Goal: Transaction & Acquisition: Purchase product/service

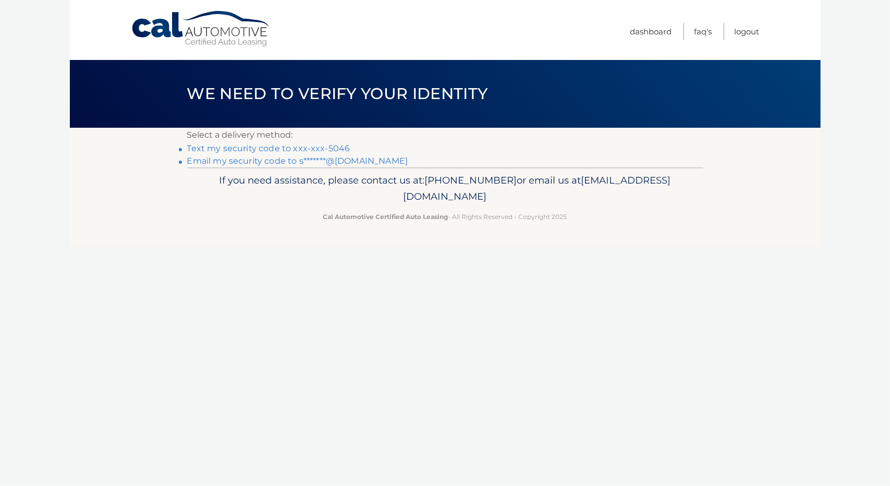
click at [332, 149] on link "Text my security code to xxx-xxx-5046" at bounding box center [268, 148] width 163 height 10
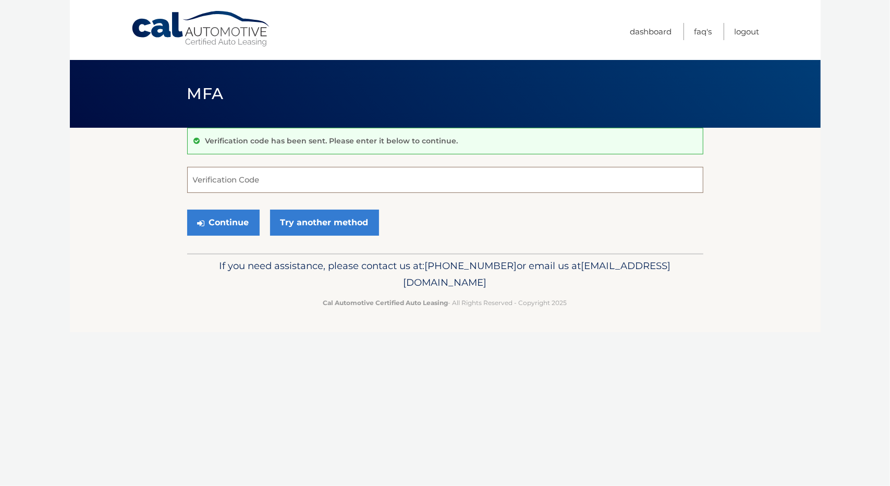
click at [343, 185] on input "Verification Code" at bounding box center [445, 180] width 516 height 26
type input "679962"
click at [225, 217] on button "Continue" at bounding box center [223, 223] width 72 height 26
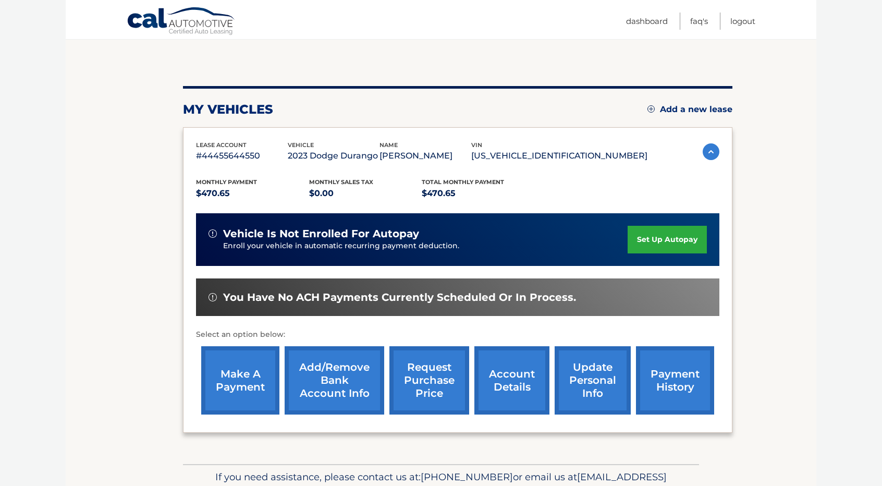
scroll to position [104, 0]
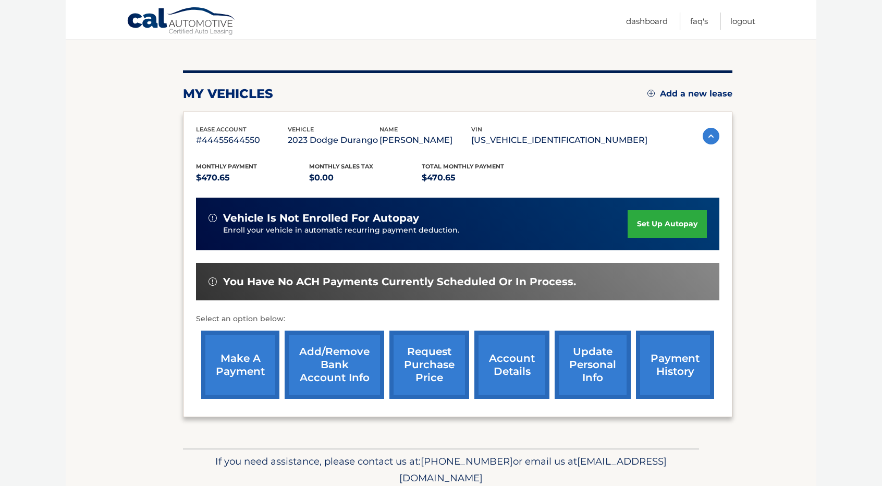
drag, startPoint x: 234, startPoint y: 361, endPoint x: 241, endPoint y: 355, distance: 9.3
click at [235, 361] on link "make a payment" at bounding box center [240, 364] width 78 height 68
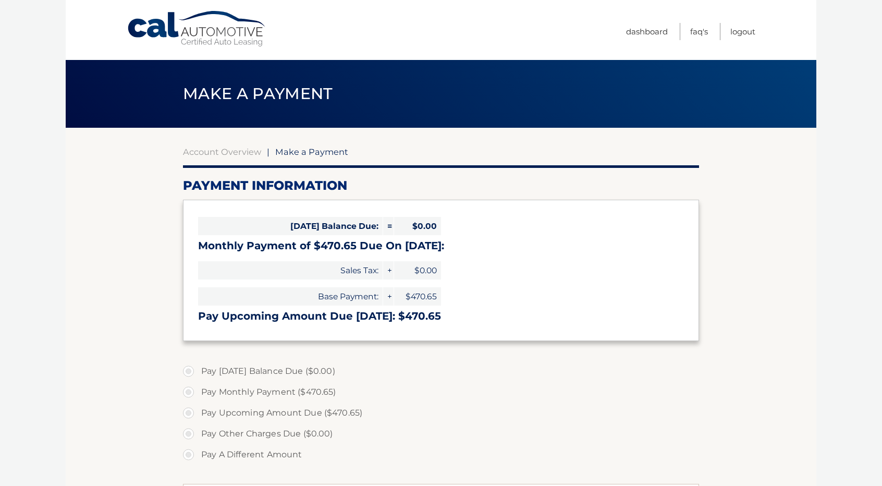
select select "MDMyYmE3NWUtNTMwOC00Y2RmLTljNzMtMTAxZWUzMmUzMDU1"
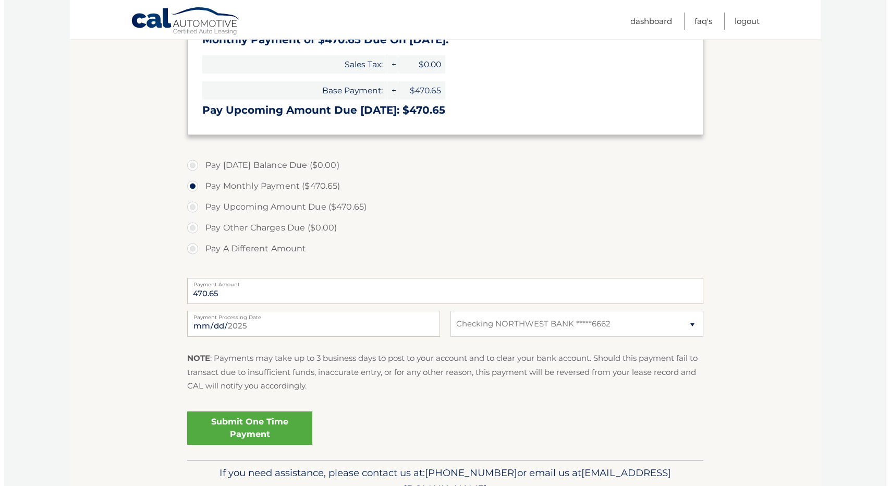
scroll to position [208, 0]
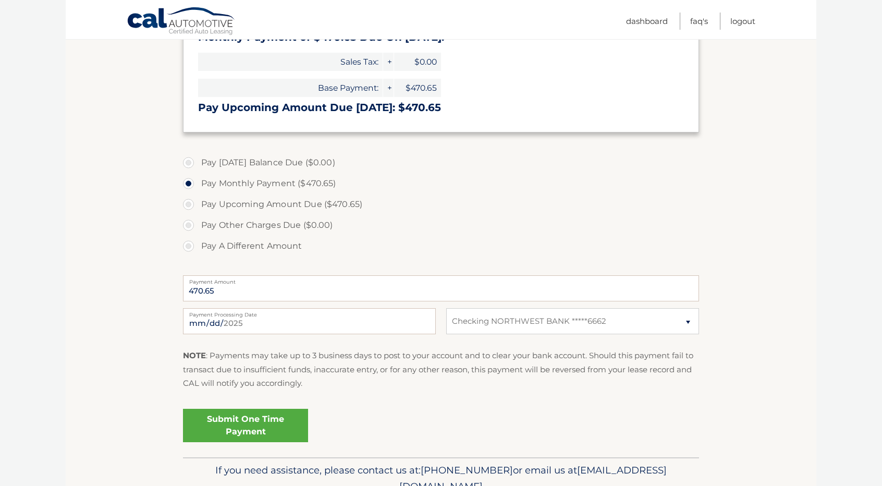
click at [263, 426] on link "Submit One Time Payment" at bounding box center [245, 425] width 125 height 33
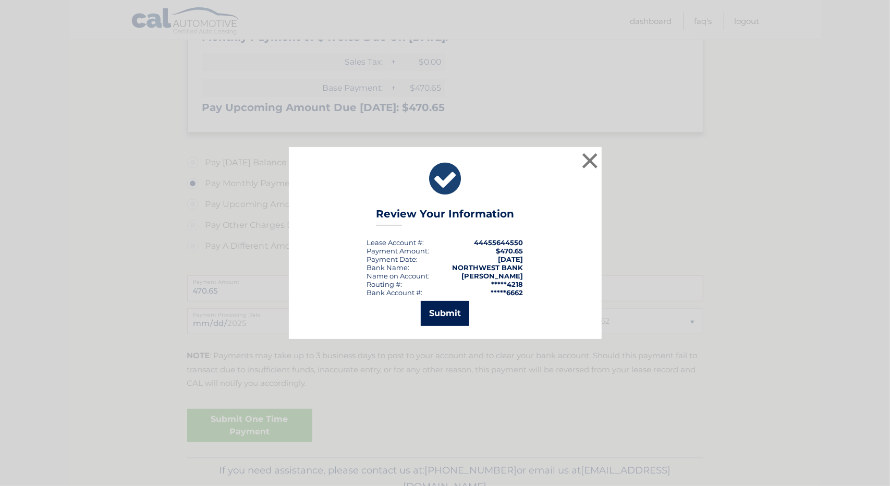
click at [439, 310] on button "Submit" at bounding box center [445, 313] width 48 height 25
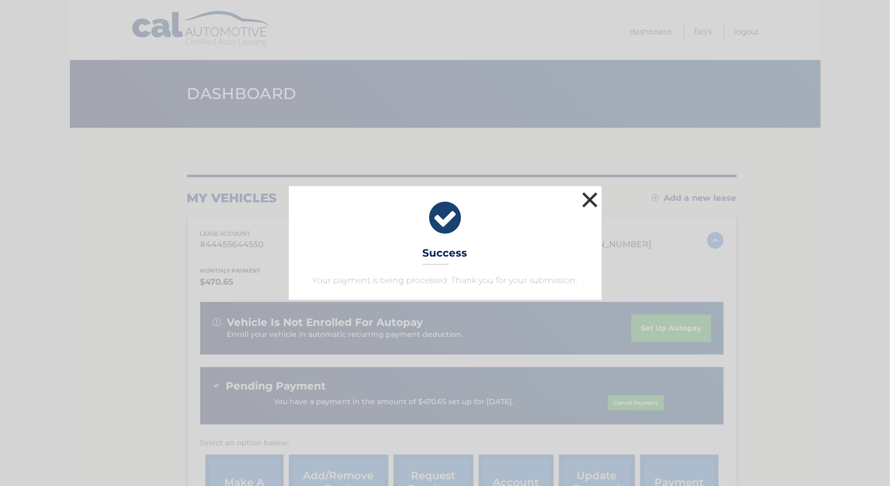
click at [592, 198] on button "×" at bounding box center [590, 199] width 21 height 21
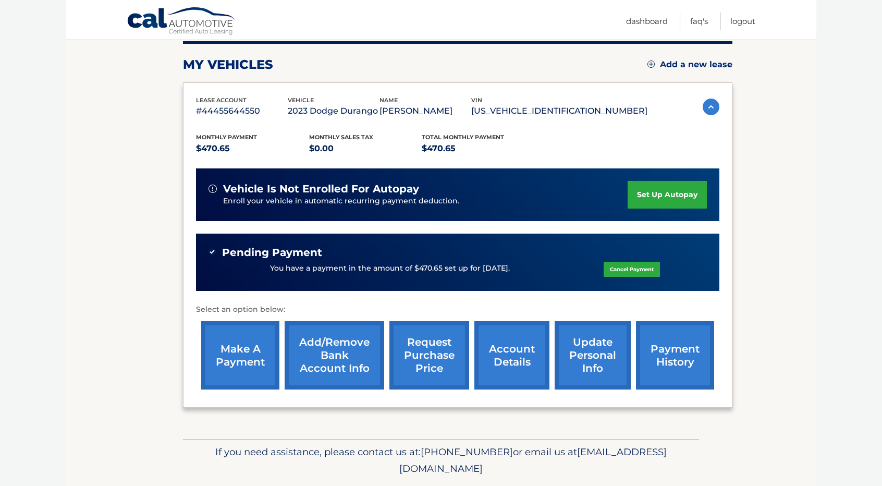
scroll to position [156, 0]
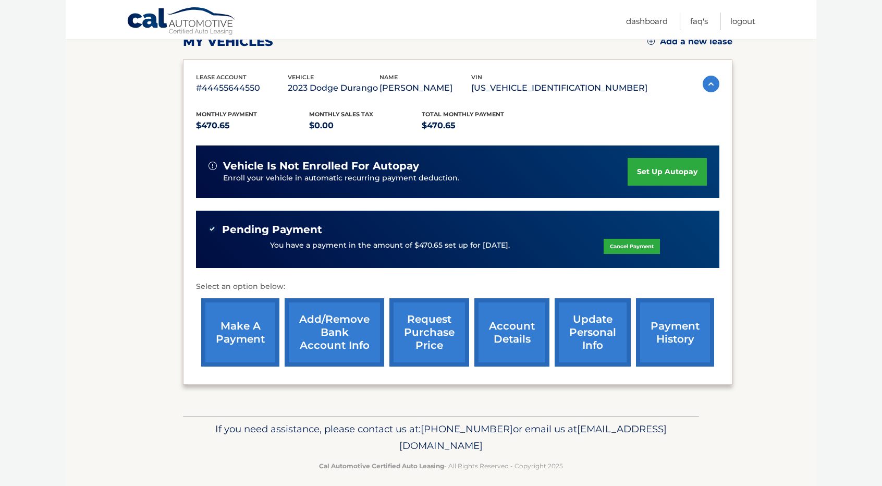
click at [259, 329] on link "make a payment" at bounding box center [240, 332] width 78 height 68
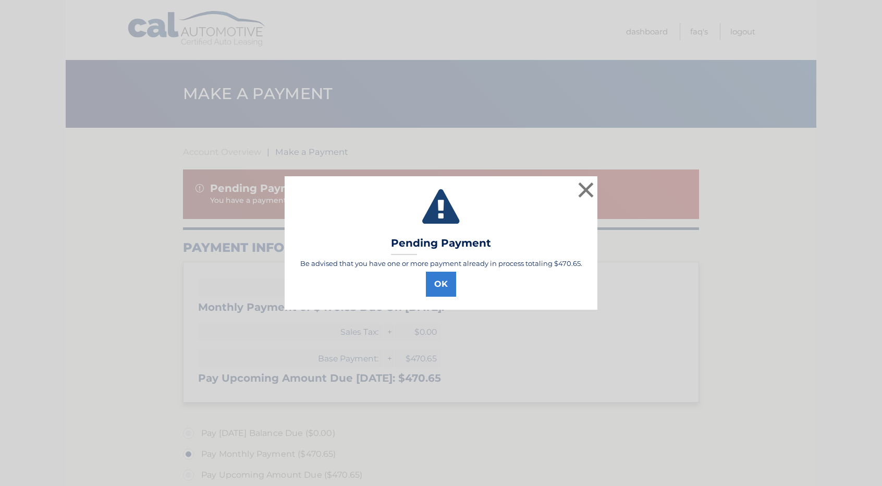
select select "MDMyYmE3NWUtNTMwOC00Y2RmLTljNzMtMTAxZWUzMmUzMDU1"
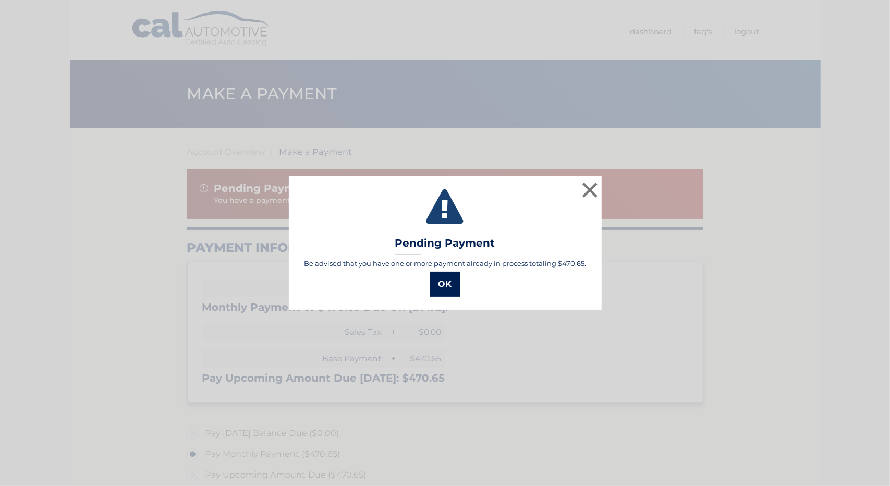
click at [449, 290] on button "OK" at bounding box center [445, 284] width 30 height 25
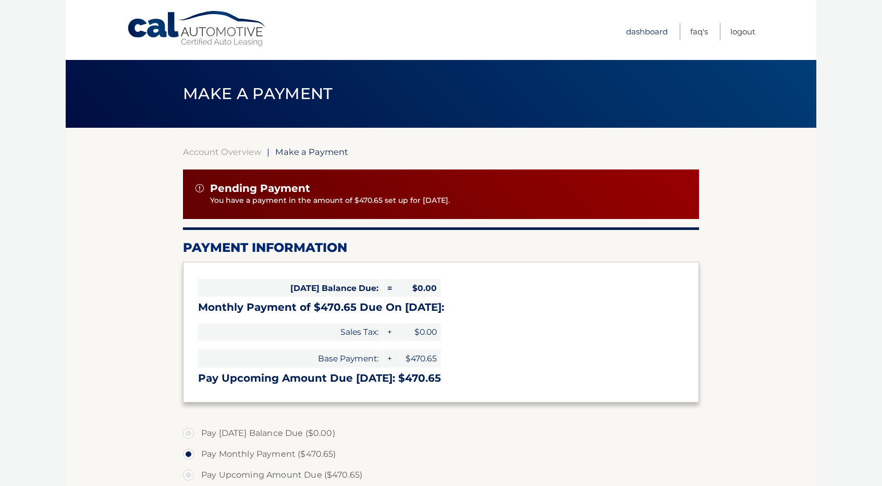
click at [654, 31] on link "Dashboard" at bounding box center [647, 31] width 42 height 17
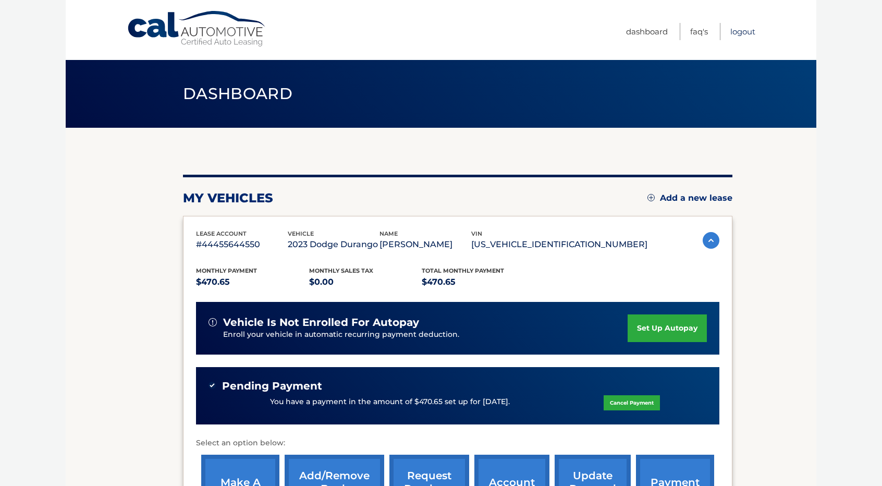
click at [740, 31] on link "Logout" at bounding box center [742, 31] width 25 height 17
